Goal: Find specific page/section

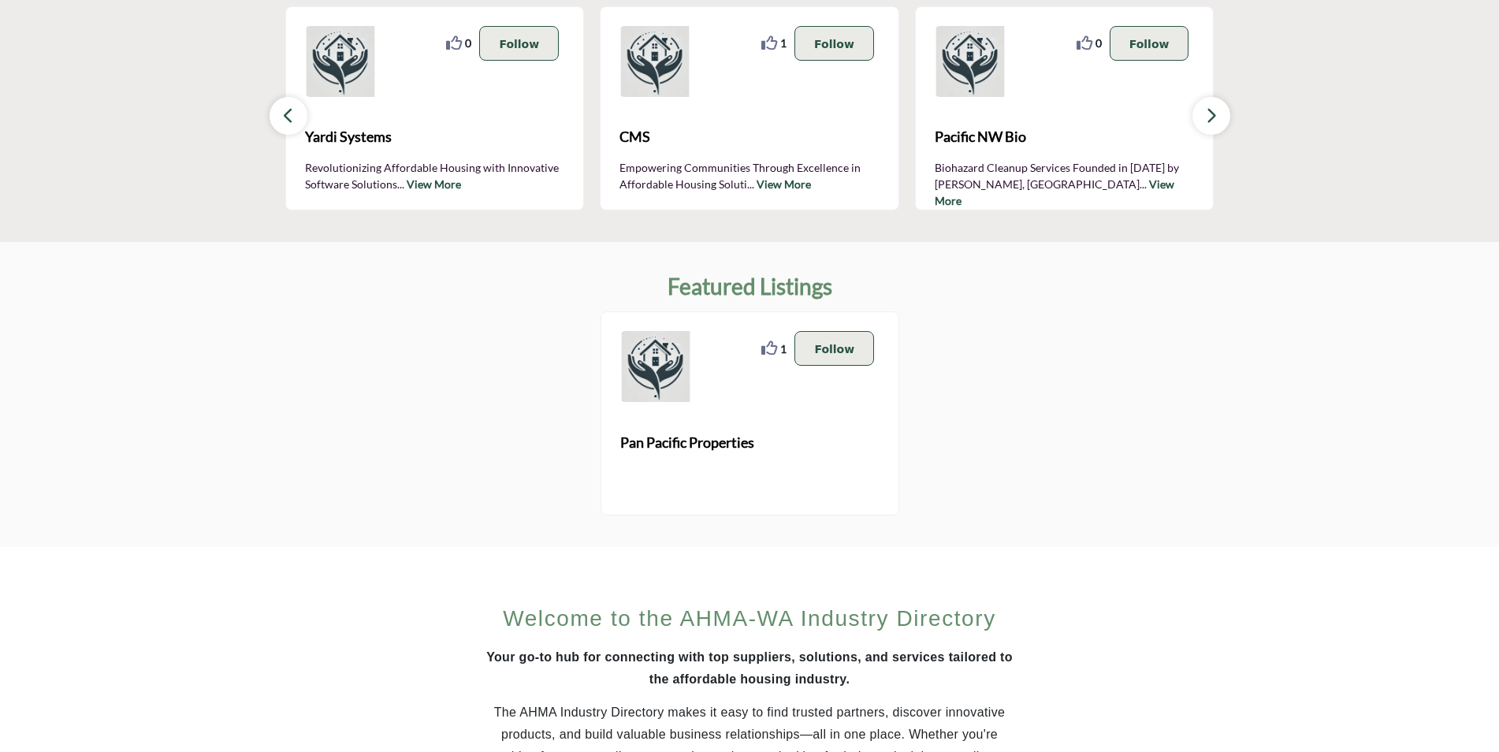
scroll to position [907, 0]
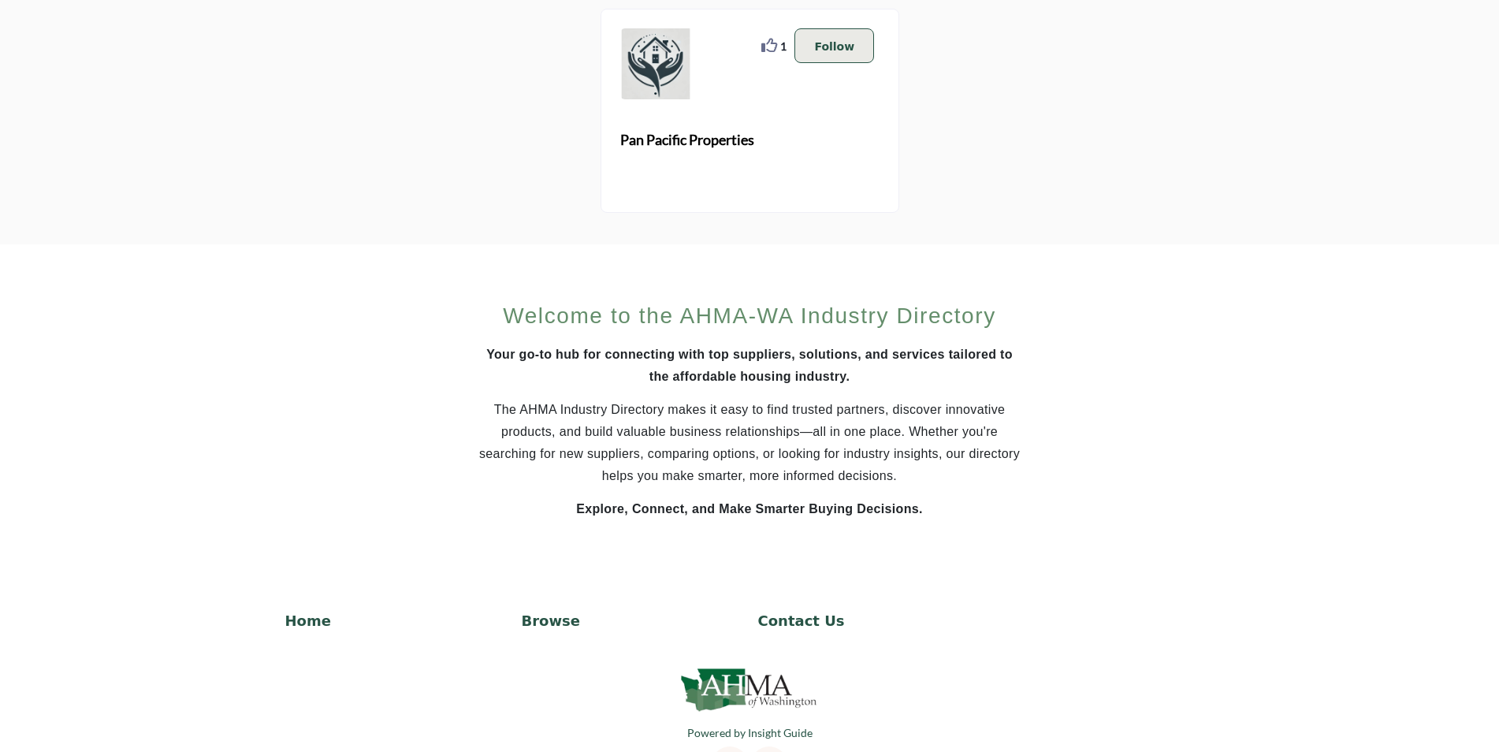
scroll to position [828, 0]
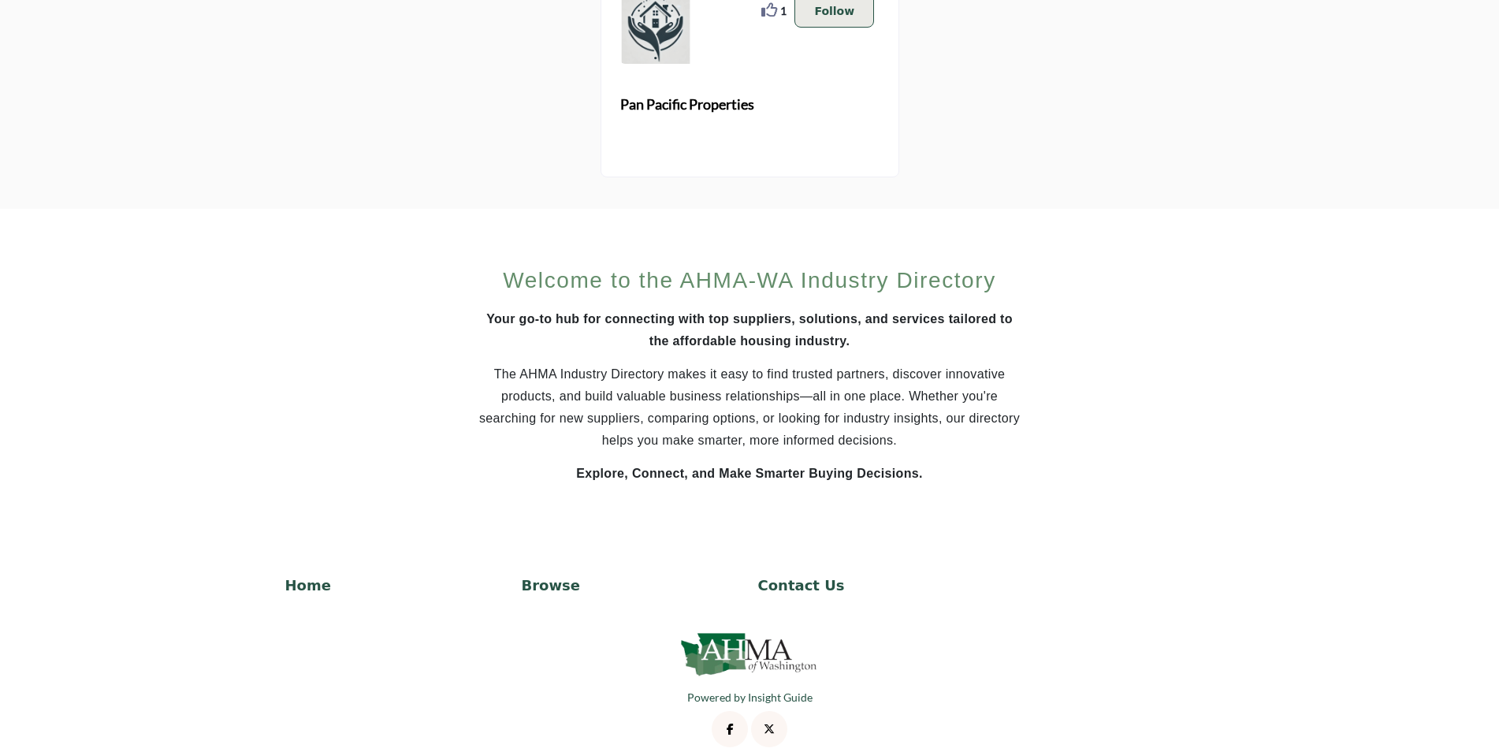
scroll to position [907, 0]
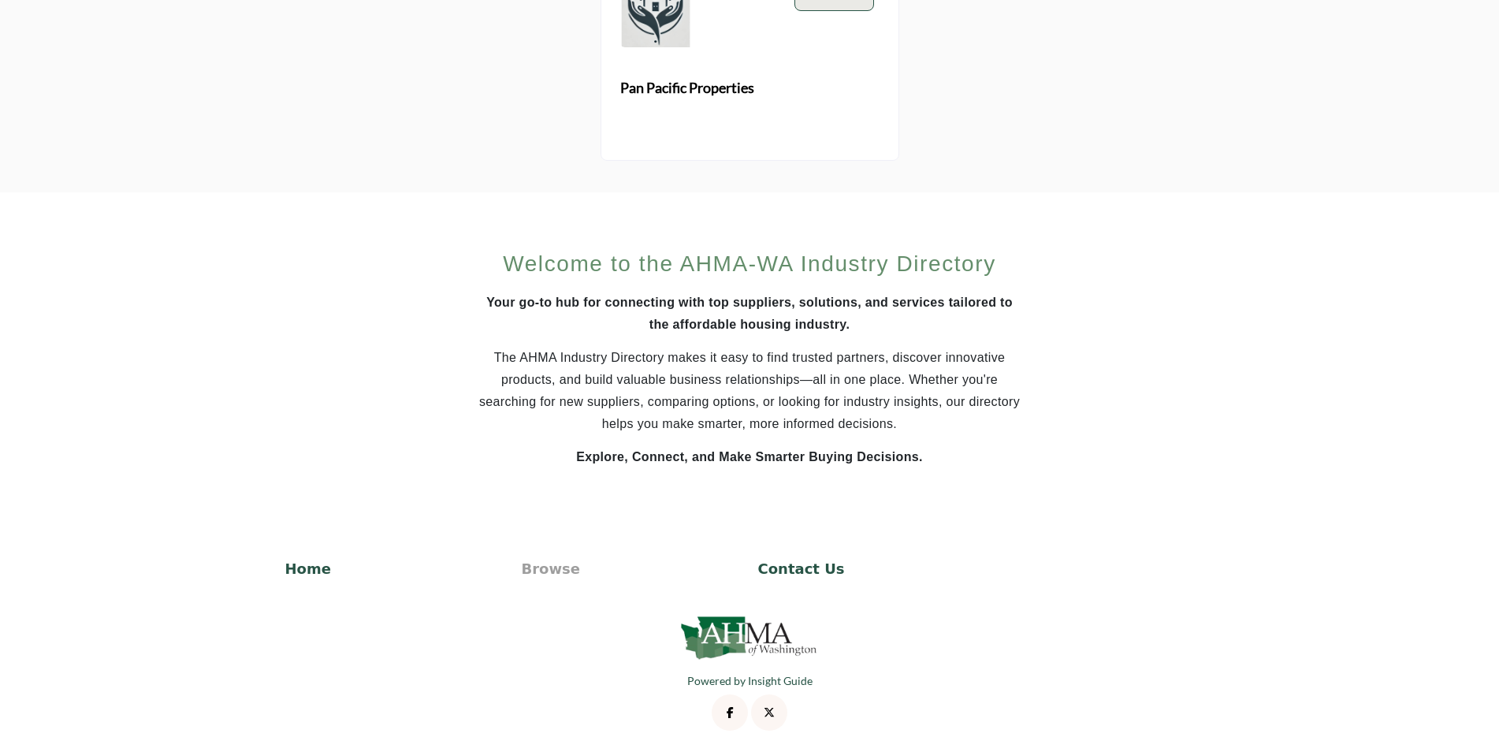
click at [547, 570] on p "Browse" at bounding box center [632, 568] width 220 height 21
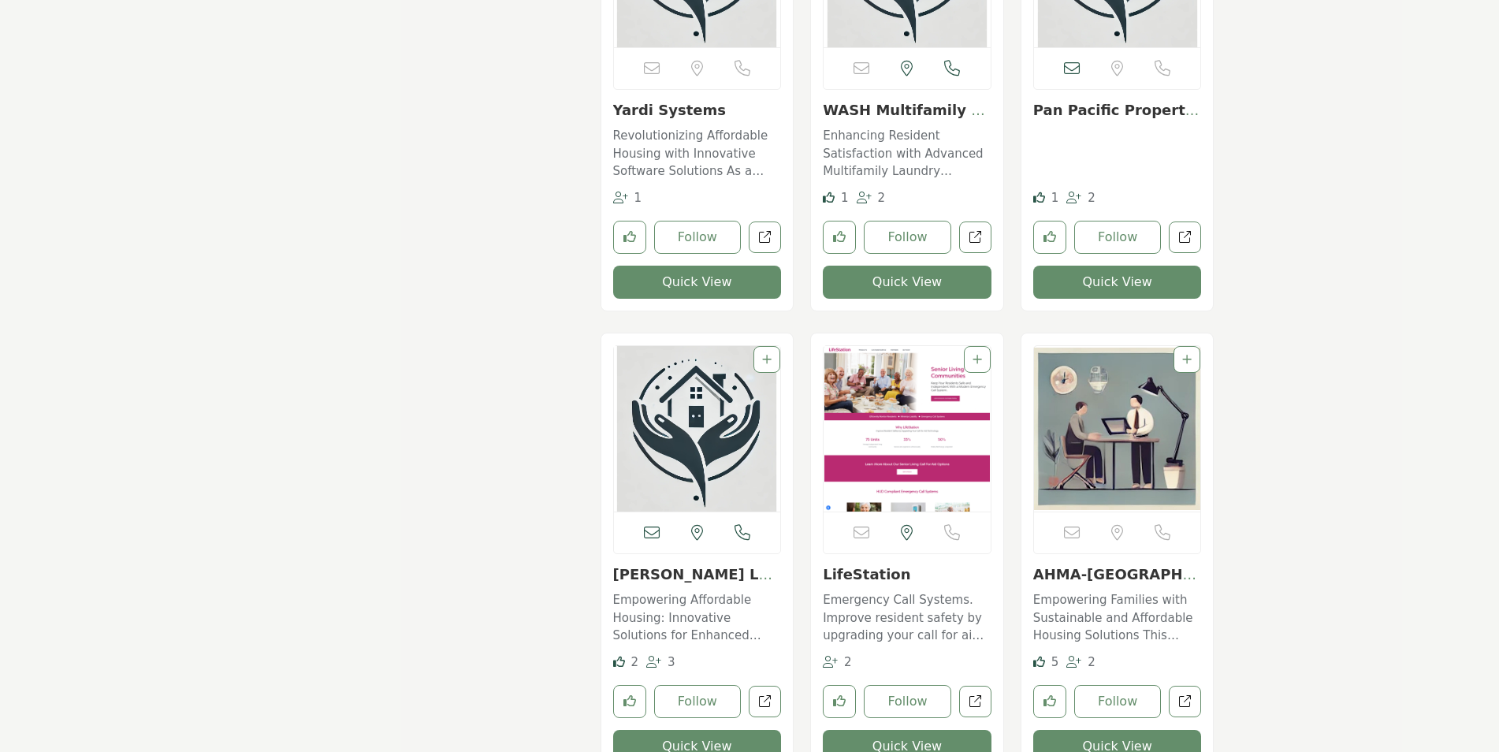
scroll to position [2286, 0]
